Goal: Transaction & Acquisition: Purchase product/service

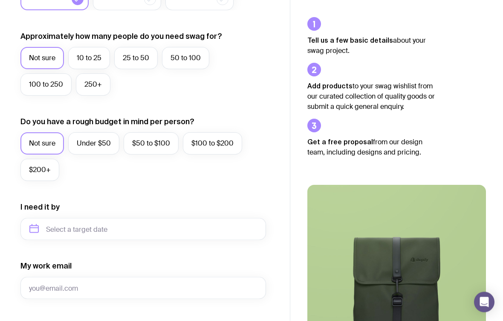
scroll to position [216, 0]
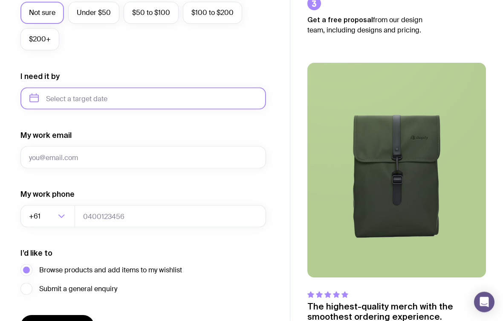
click at [61, 102] on input "text" at bounding box center [143, 98] width 246 height 22
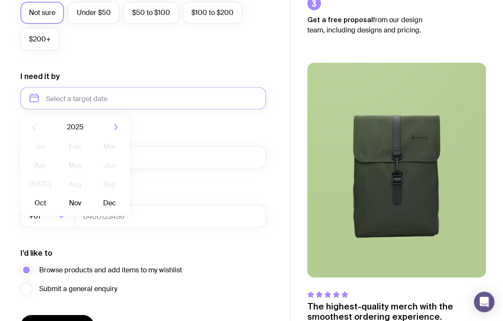
click at [42, 202] on button "Oct" at bounding box center [40, 203] width 31 height 17
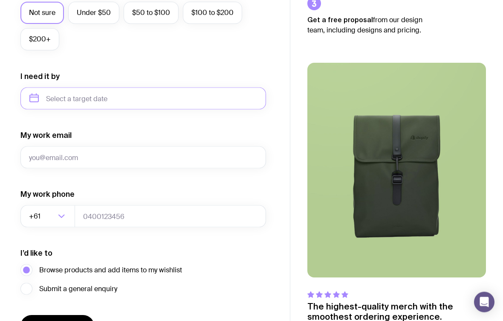
type input "[DATE]"
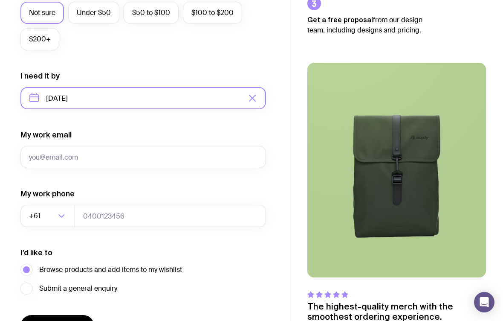
click at [98, 95] on input "[DATE]" at bounding box center [143, 98] width 246 height 22
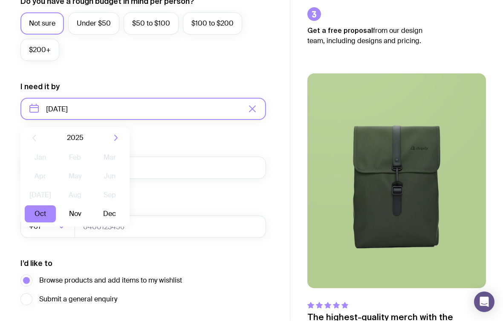
scroll to position [340, 0]
click at [145, 139] on form "I want swag for Customers Team members An event Approximately how many people d…" at bounding box center [143, 69] width 246 height 557
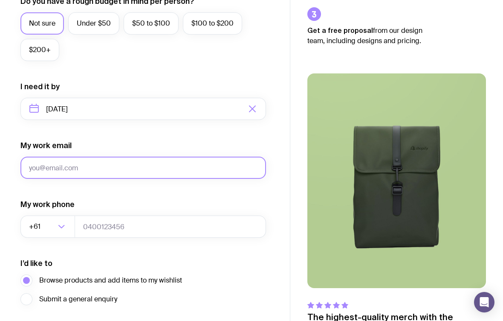
click at [46, 166] on input "My work email" at bounding box center [143, 167] width 246 height 22
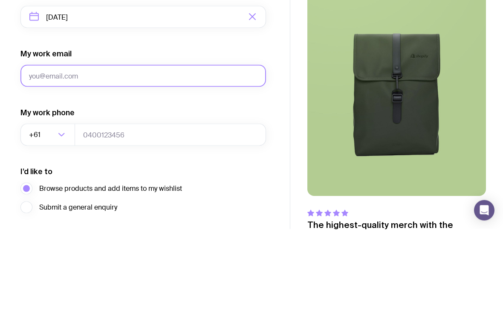
click at [67, 156] on input "My work email" at bounding box center [143, 167] width 246 height 22
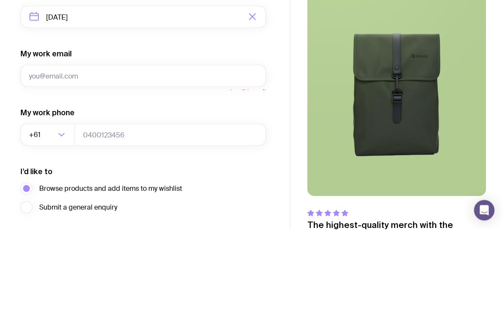
scroll to position [393, 0]
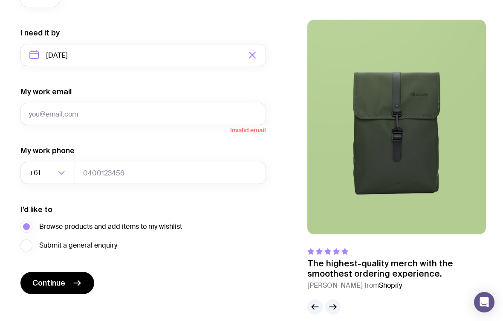
click at [251, 55] on icon "button" at bounding box center [252, 55] width 10 height 10
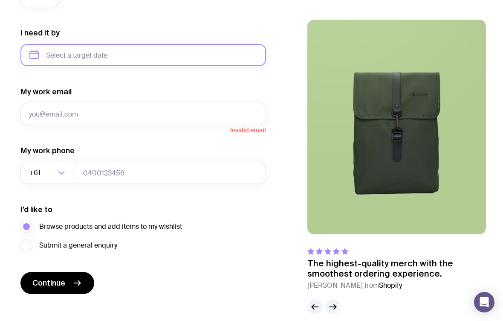
click at [103, 45] on input "text" at bounding box center [143, 55] width 246 height 22
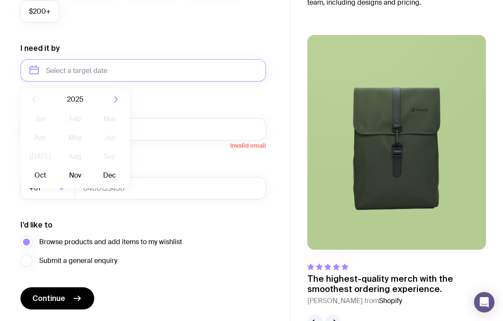
scroll to position [378, 0]
click at [36, 171] on button "Oct" at bounding box center [40, 175] width 31 height 17
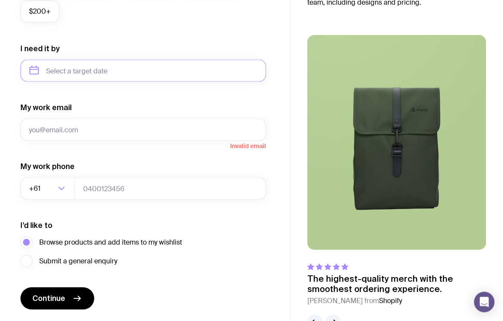
type input "[DATE]"
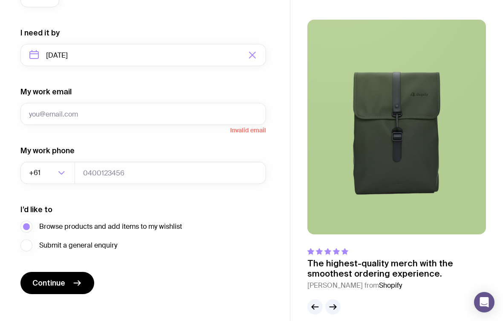
click at [69, 280] on button "Continue" at bounding box center [57, 283] width 74 height 22
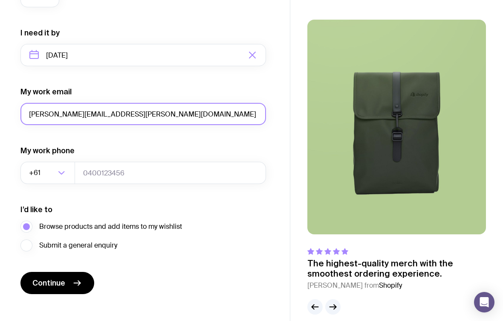
type input "[PERSON_NAME][EMAIL_ADDRESS][PERSON_NAME][DOMAIN_NAME]"
click at [57, 283] on button "Continue" at bounding box center [57, 283] width 74 height 22
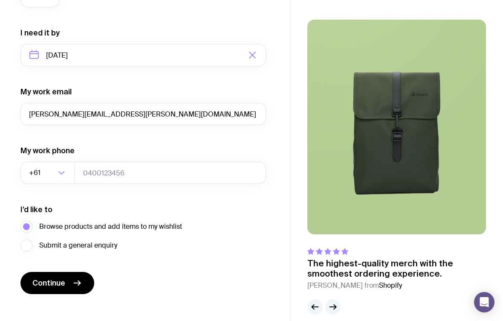
click at [64, 278] on span "Continue" at bounding box center [48, 283] width 33 height 10
click at [71, 272] on button "Continue" at bounding box center [57, 283] width 74 height 22
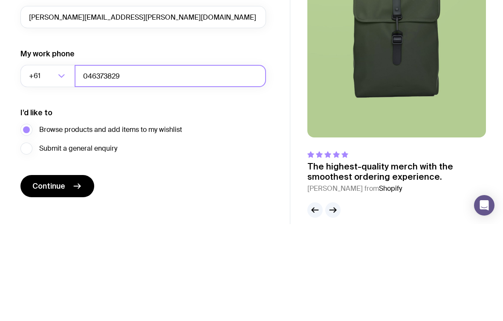
type input "046373829"
click at [57, 272] on button "Continue" at bounding box center [57, 283] width 74 height 22
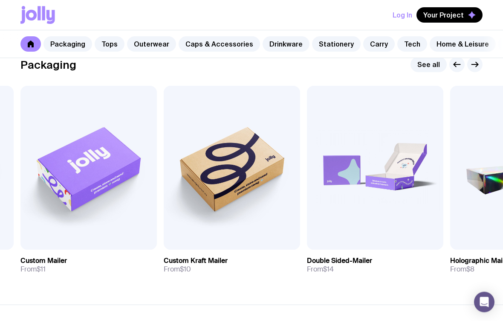
scroll to position [135, 0]
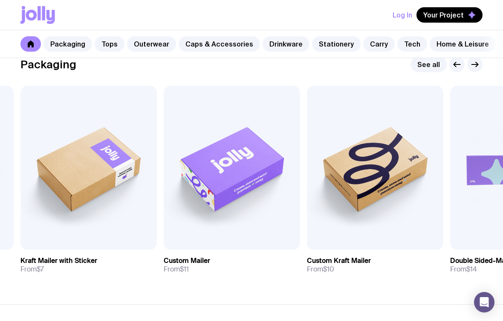
click at [201, 237] on span "Add to wishlist" at bounding box center [218, 240] width 49 height 9
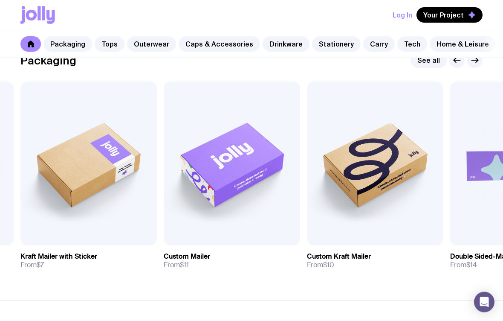
scroll to position [139, 0]
click at [68, 231] on span "Add to wishlist" at bounding box center [74, 235] width 49 height 9
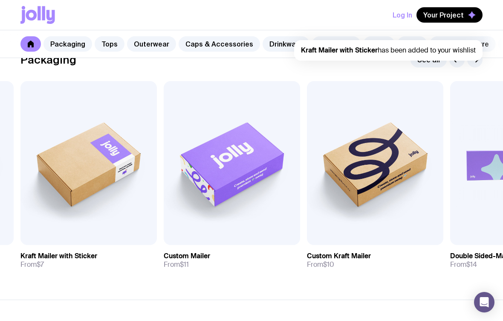
click at [50, 190] on img at bounding box center [88, 163] width 136 height 164
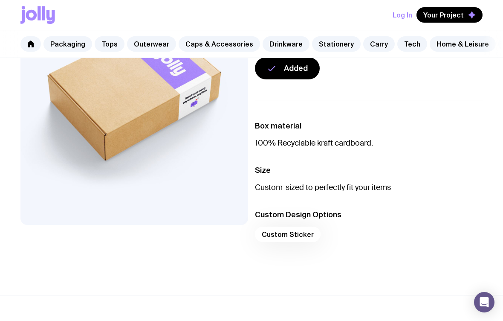
scroll to position [120, 0]
click at [299, 231] on div "Custom Sticker" at bounding box center [369, 237] width 228 height 20
click at [284, 225] on li "Custom Design Options Custom Sticker" at bounding box center [369, 229] width 228 height 38
click at [269, 238] on div "Custom Sticker" at bounding box center [369, 237] width 228 height 20
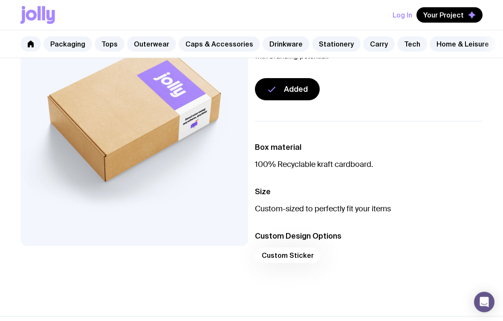
scroll to position [61, 0]
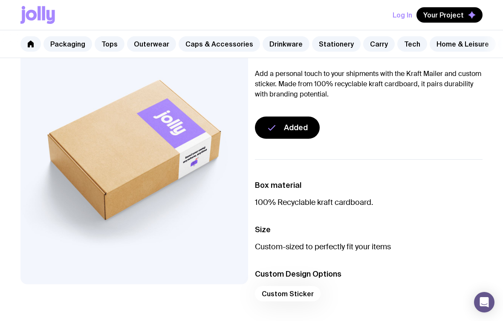
click at [151, 46] on link "Outerwear" at bounding box center [151, 43] width 49 height 15
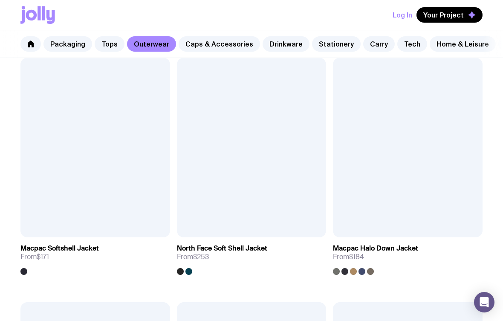
scroll to position [1374, 0]
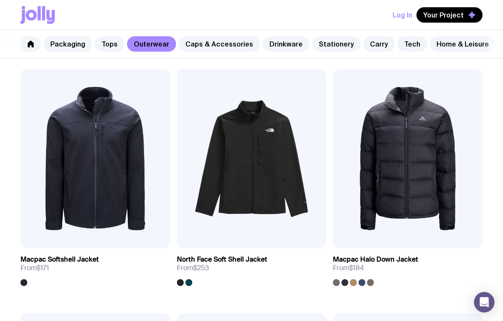
click at [469, 19] on button "Your Project" at bounding box center [449, 14] width 66 height 15
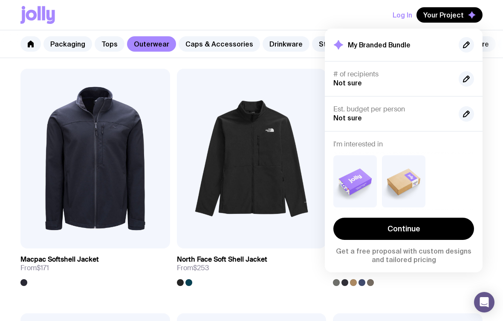
click at [382, 235] on link "Continue" at bounding box center [403, 228] width 141 height 22
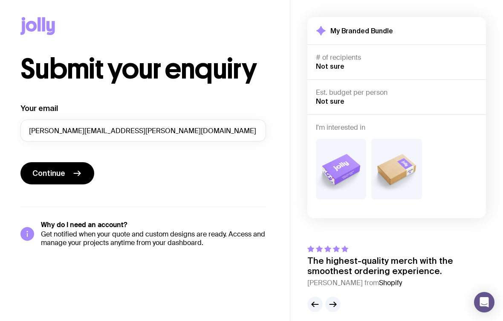
click at [357, 181] on img at bounding box center [341, 169] width 50 height 61
click at [61, 168] on span "Continue" at bounding box center [48, 173] width 33 height 10
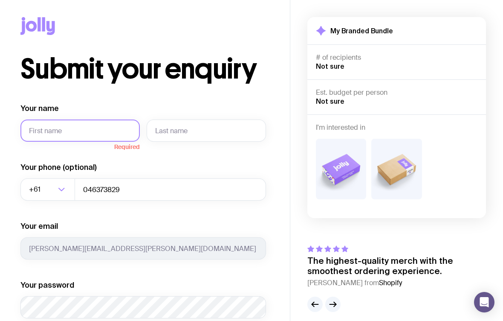
click at [38, 123] on input "Your name" at bounding box center [79, 130] width 119 height 22
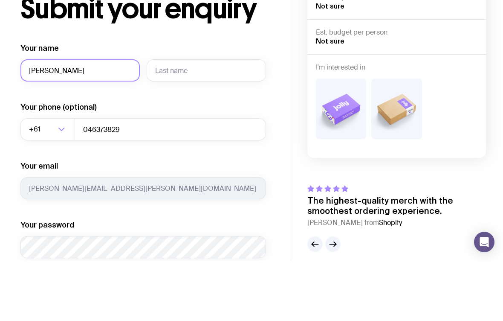
type input "[PERSON_NAME]"
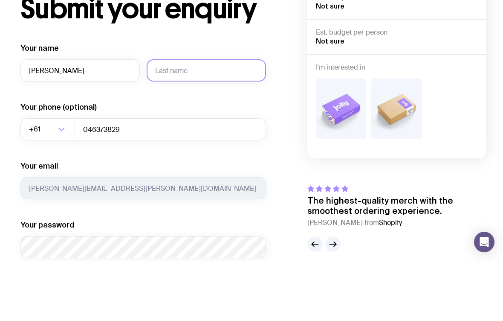
click at [237, 119] on input "text" at bounding box center [206, 130] width 119 height 22
type input "[PERSON_NAME]"
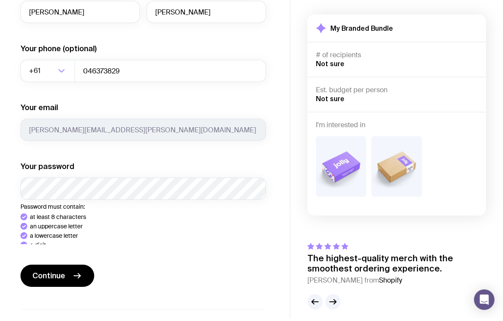
scroll to position [109, 0]
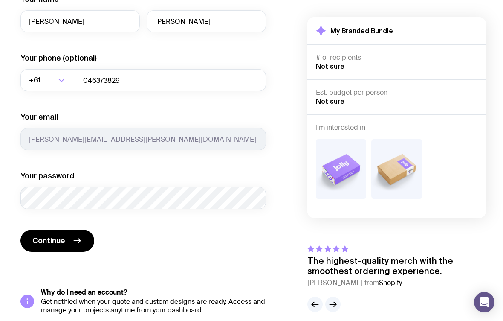
click at [57, 235] on button "Continue" at bounding box center [57, 240] width 74 height 22
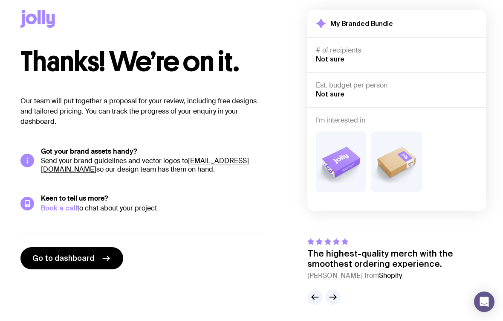
scroll to position [7, 0]
click at [84, 259] on span "Go to dashboard" at bounding box center [63, 258] width 62 height 10
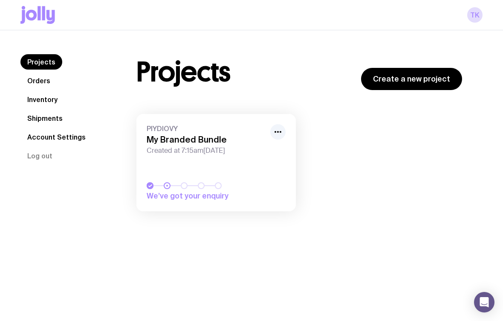
click at [398, 95] on div "Projects Create a new project PIYDIOVY My Branded Bundle Created at 7:15am[DATE…" at bounding box center [299, 136] width 367 height 165
click at [413, 83] on link "Create a new project" at bounding box center [411, 79] width 101 height 22
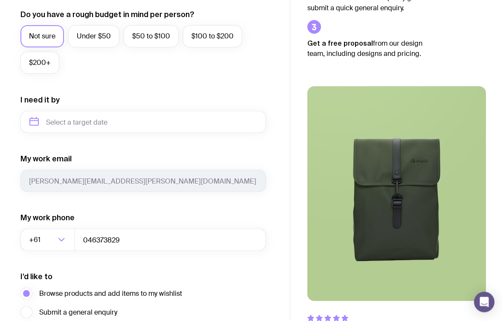
scroll to position [393, 0]
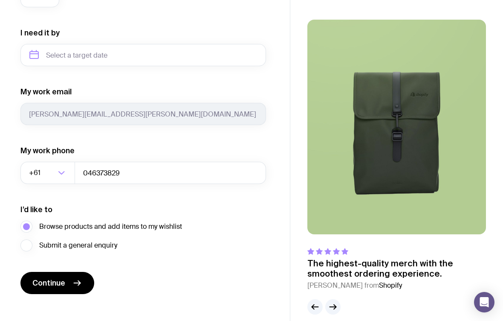
click at [75, 282] on icon "submit" at bounding box center [77, 283] width 10 height 10
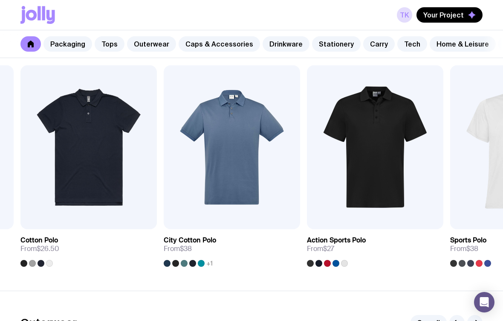
scroll to position [423, 0]
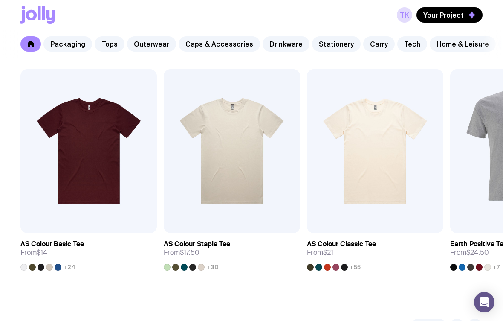
click at [40, 266] on div at bounding box center [41, 266] width 7 height 7
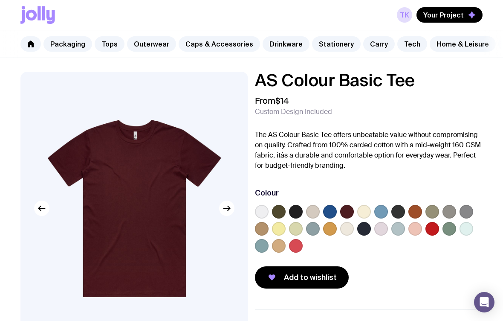
click at [292, 206] on label at bounding box center [296, 212] width 14 height 14
click at [0, 0] on input "radio" at bounding box center [0, 0] width 0 height 0
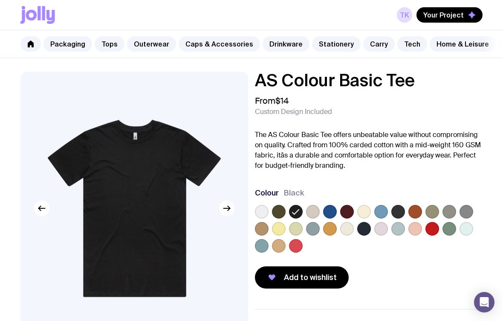
click at [387, 228] on label at bounding box center [381, 229] width 14 height 14
click at [0, 0] on input "radio" at bounding box center [0, 0] width 0 height 0
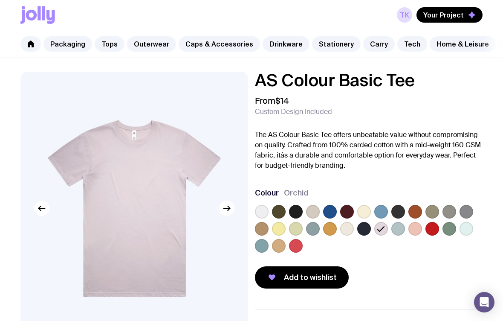
click at [318, 223] on div at bounding box center [313, 229] width 14 height 14
click at [366, 228] on label at bounding box center [364, 229] width 14 height 14
click at [0, 0] on input "radio" at bounding box center [0, 0] width 0 height 0
click at [297, 210] on label at bounding box center [296, 212] width 14 height 14
click at [0, 0] on input "radio" at bounding box center [0, 0] width 0 height 0
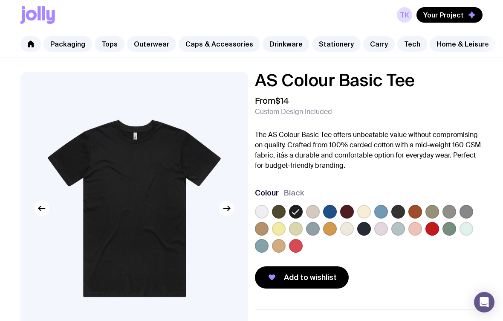
click at [364, 228] on label at bounding box center [364, 229] width 14 height 14
click at [0, 0] on input "radio" at bounding box center [0, 0] width 0 height 0
click at [291, 208] on label at bounding box center [296, 212] width 14 height 14
click at [0, 0] on input "radio" at bounding box center [0, 0] width 0 height 0
click at [363, 213] on label at bounding box center [364, 212] width 14 height 14
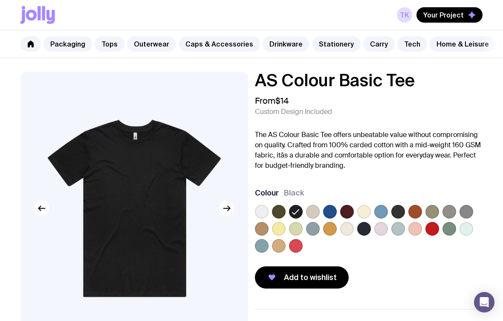
click at [0, 0] on input "radio" at bounding box center [0, 0] width 0 height 0
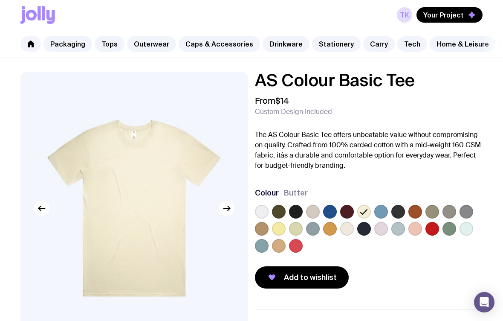
click at [364, 228] on label at bounding box center [364, 229] width 14 height 14
click at [0, 0] on input "radio" at bounding box center [0, 0] width 0 height 0
click at [295, 210] on label at bounding box center [296, 212] width 14 height 14
click at [0, 0] on input "radio" at bounding box center [0, 0] width 0 height 0
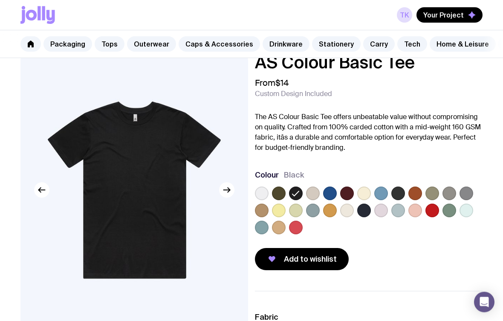
click at [326, 254] on span "Add to wishlist" at bounding box center [310, 259] width 53 height 10
